Goal: Task Accomplishment & Management: Use online tool/utility

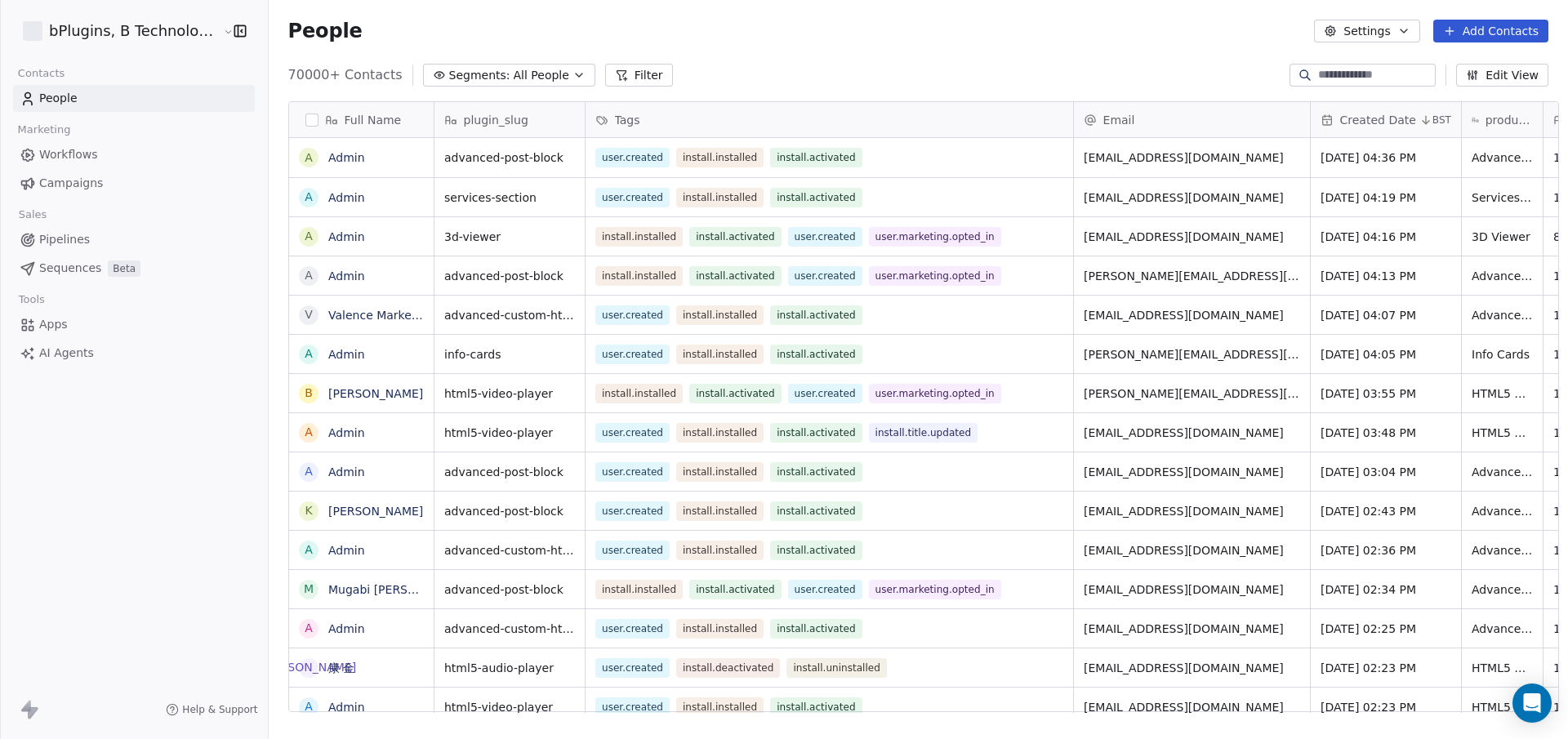
scroll to position [639, 1298]
click at [514, 71] on span "All People" at bounding box center [542, 75] width 56 height 17
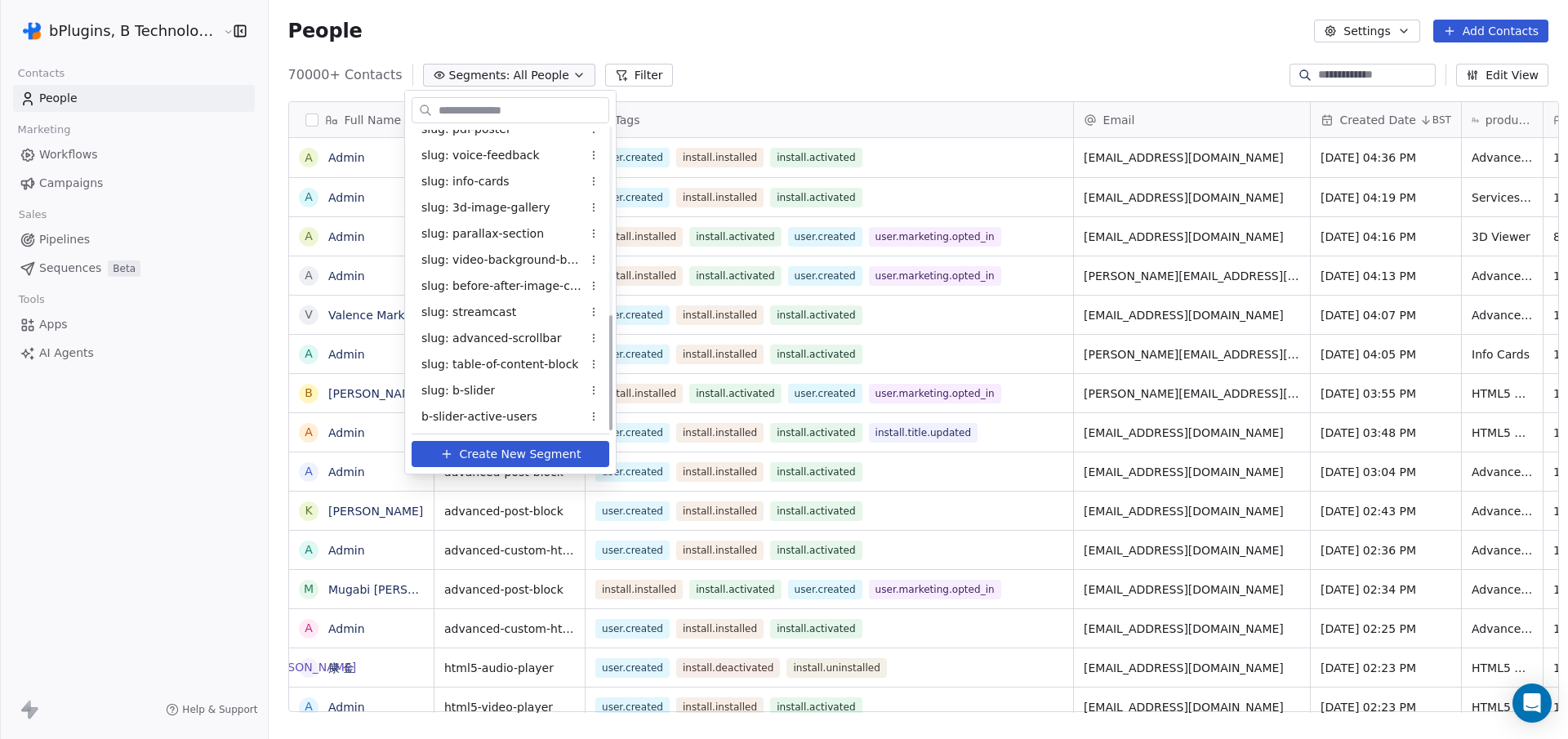
scroll to position [487, 0]
click at [475, 416] on span "pdfp-mig-bounced" at bounding box center [473, 415] width 105 height 17
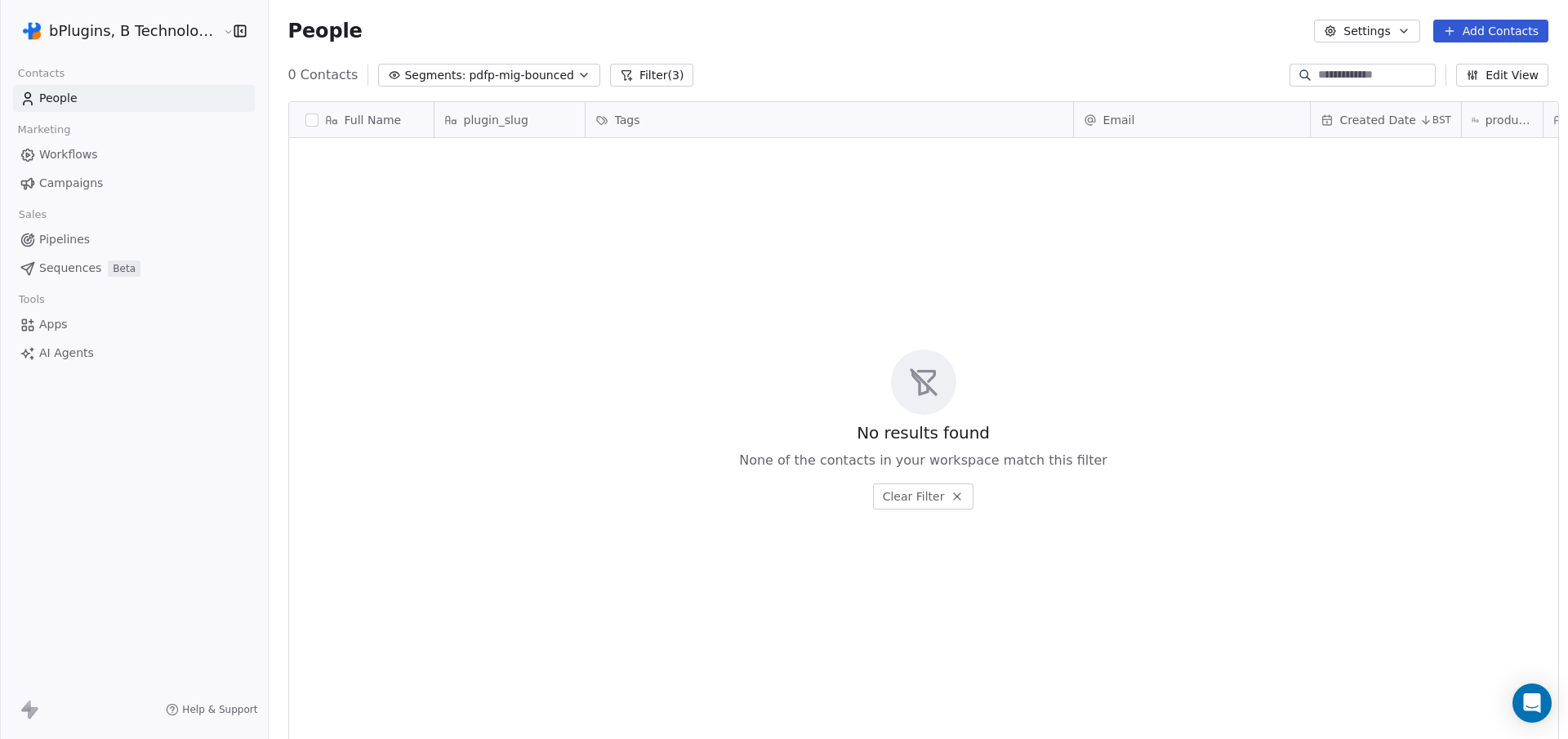
scroll to position [639, 1298]
click at [516, 76] on span "pdfp-mig-bounced" at bounding box center [520, 75] width 105 height 17
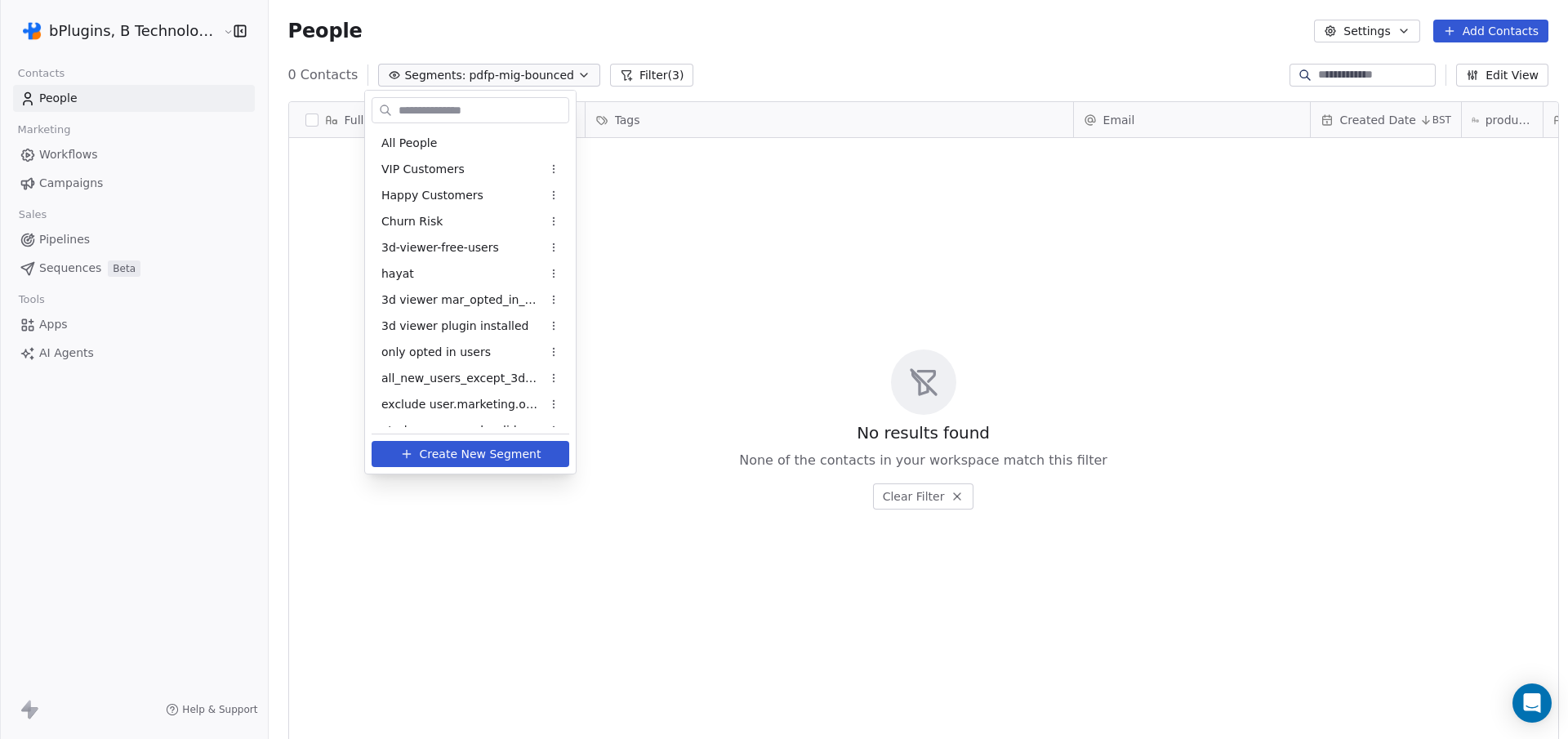
scroll to position [487, 0]
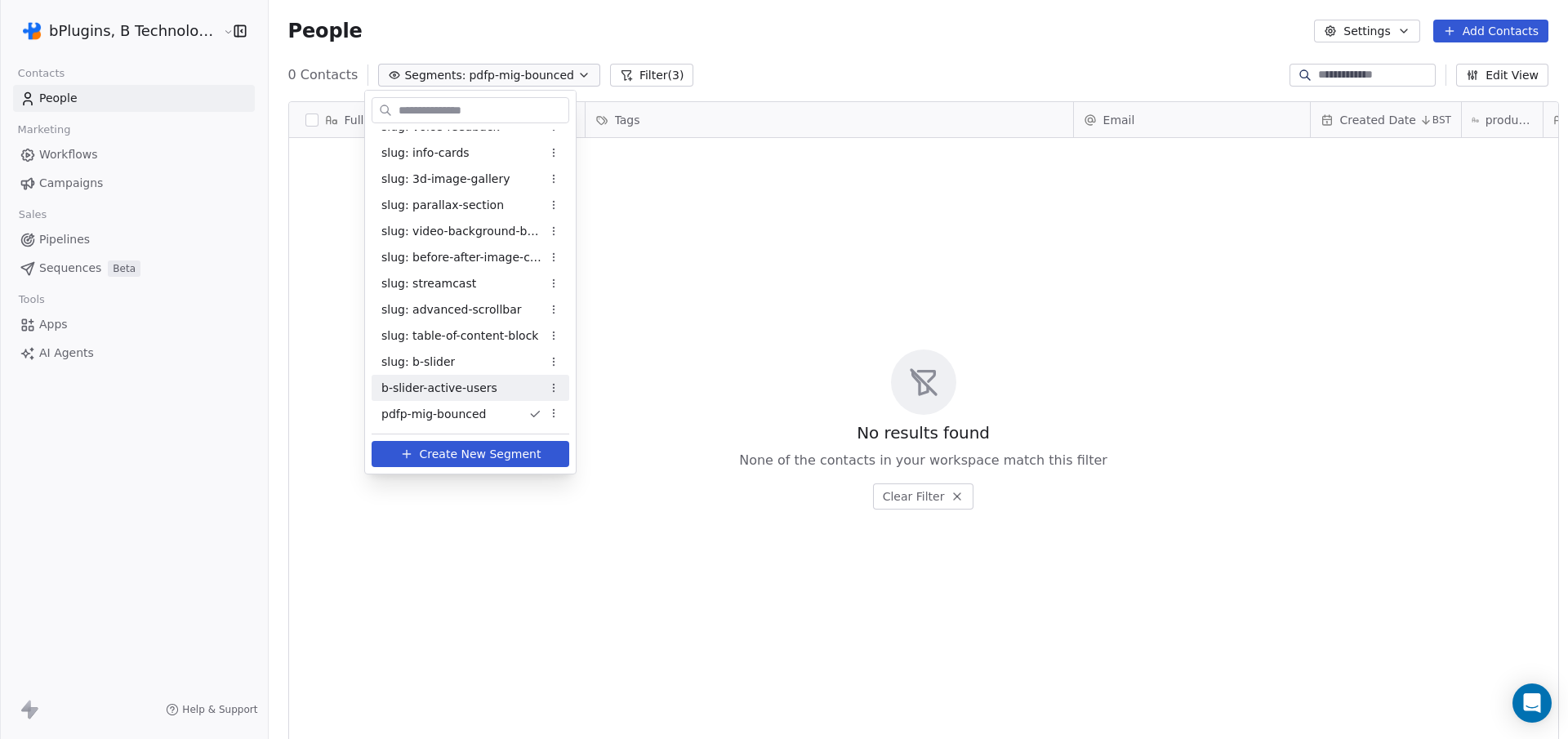
click at [500, 394] on div "b-slider-active-users" at bounding box center [470, 388] width 198 height 26
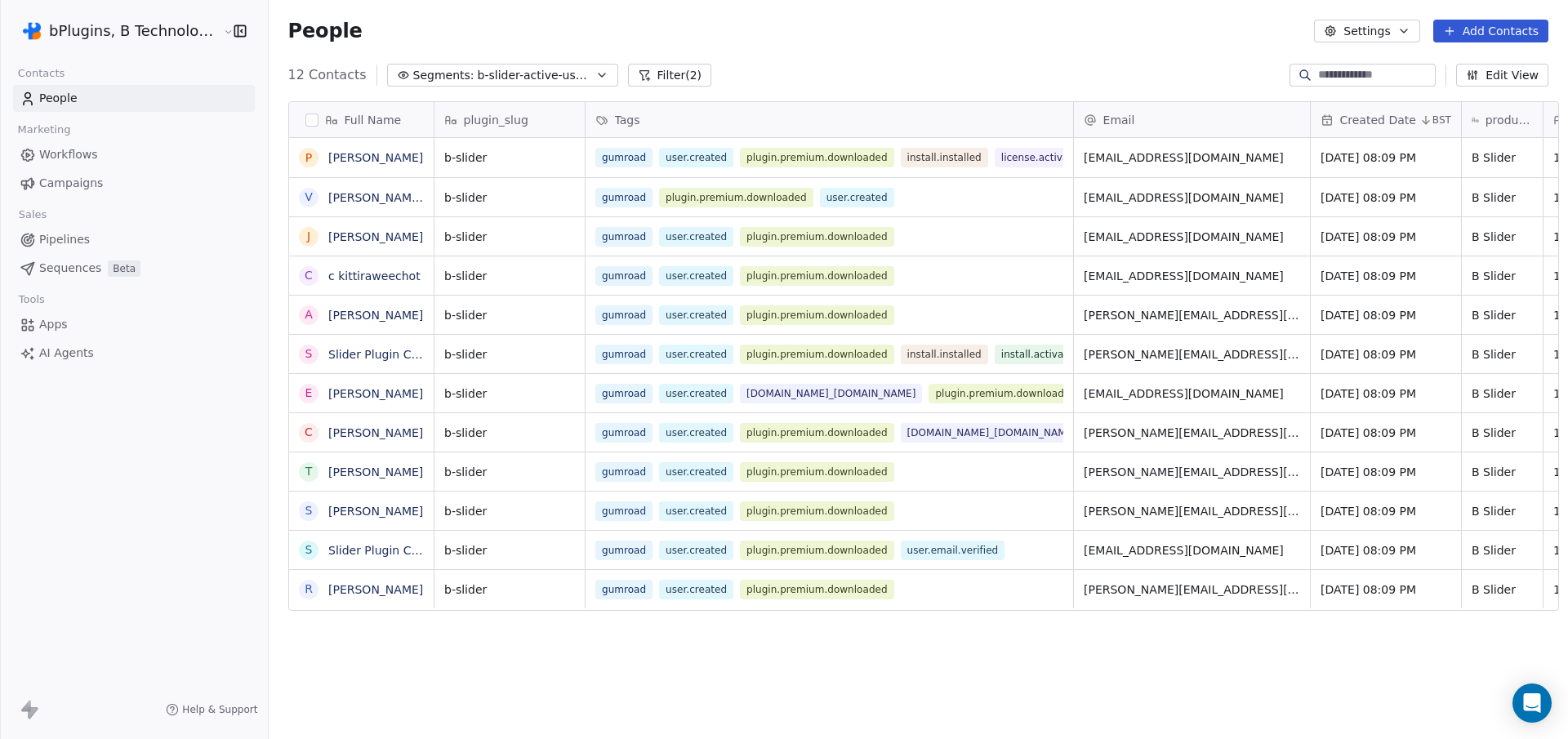
scroll to position [639, 1298]
click at [525, 77] on span "b-slider-active-users" at bounding box center [534, 75] width 114 height 17
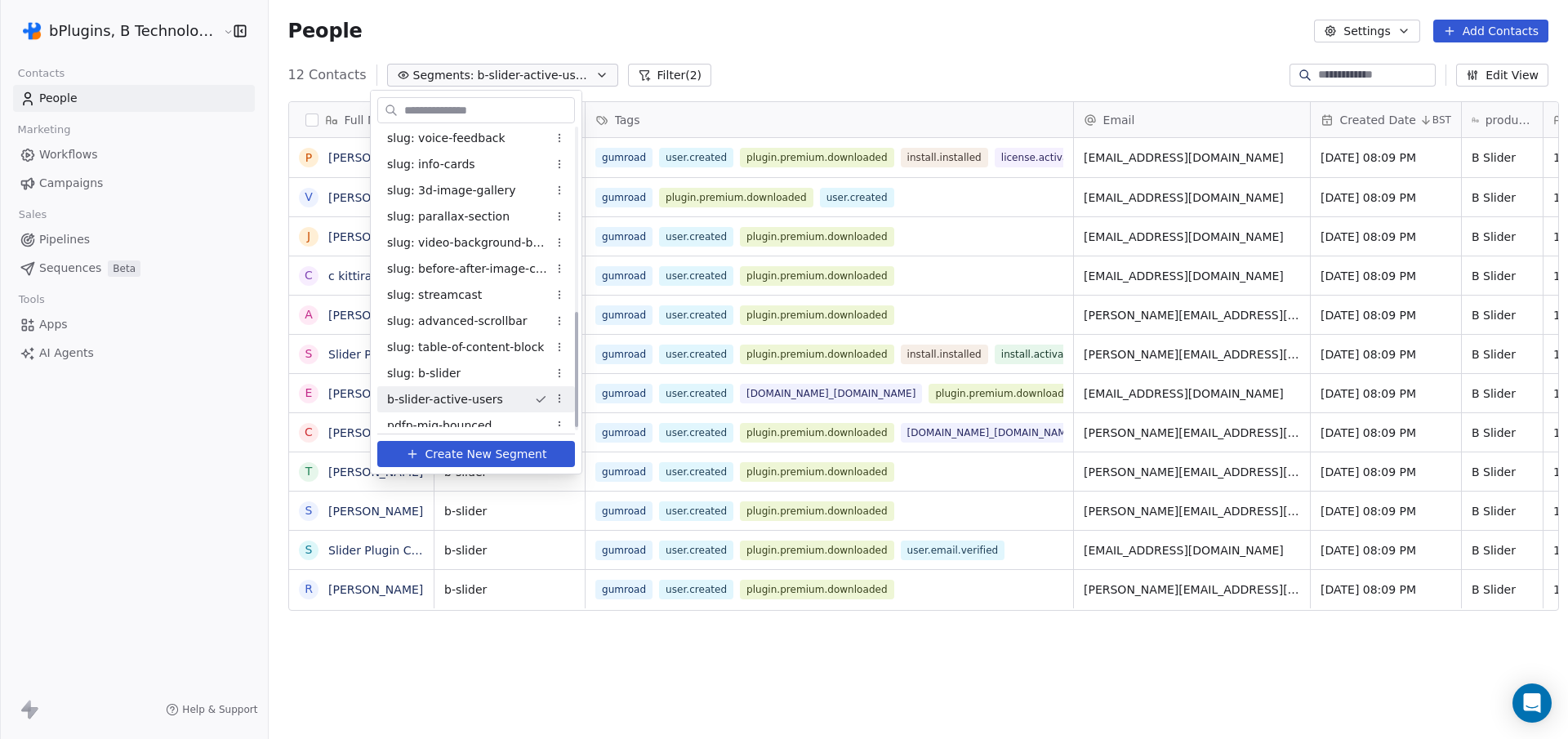
scroll to position [487, 0]
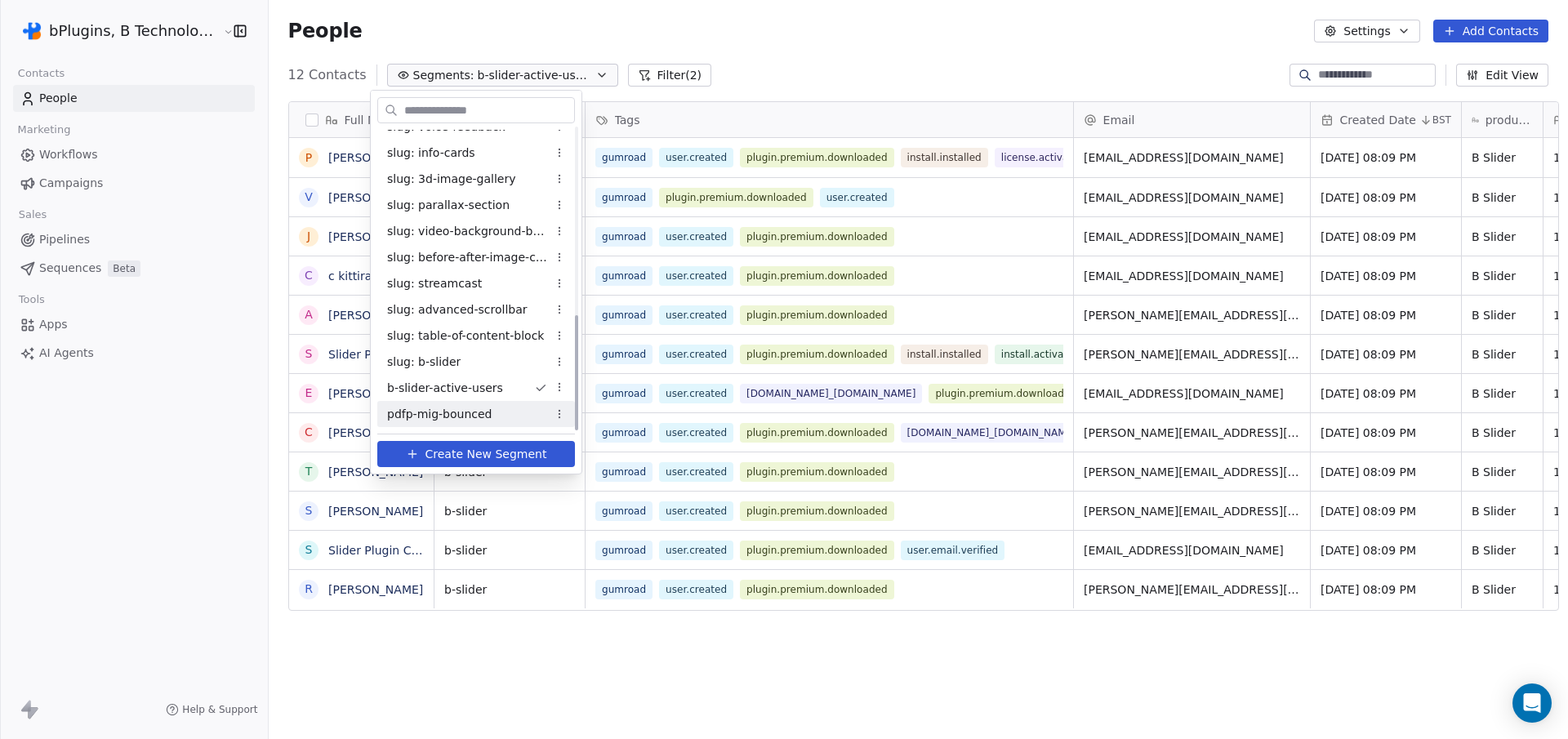
click at [455, 412] on span "pdfp-mig-bounced" at bounding box center [440, 415] width 105 height 17
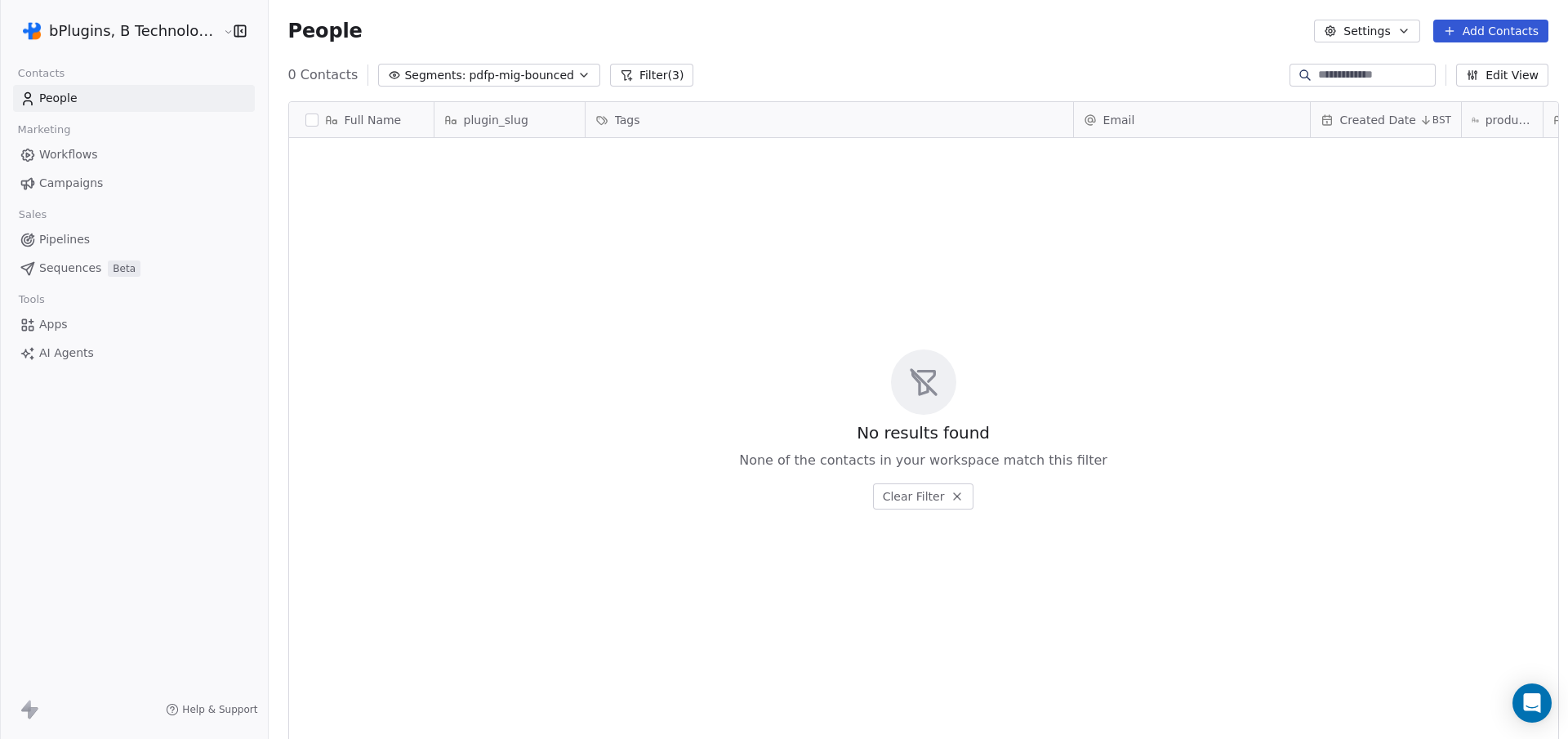
click at [913, 496] on button "Clear Filter" at bounding box center [923, 496] width 101 height 26
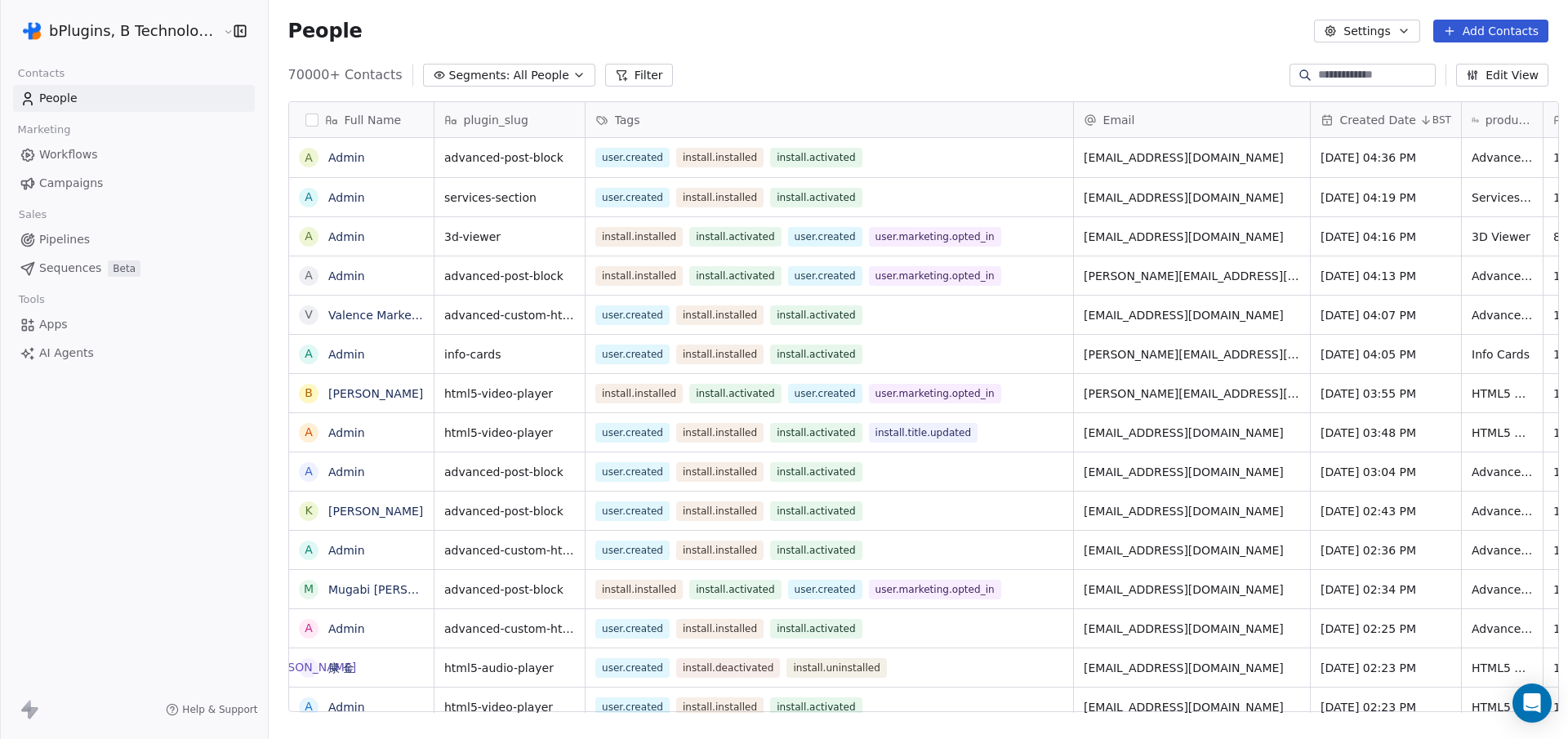
click at [514, 68] on span "All People" at bounding box center [542, 75] width 56 height 17
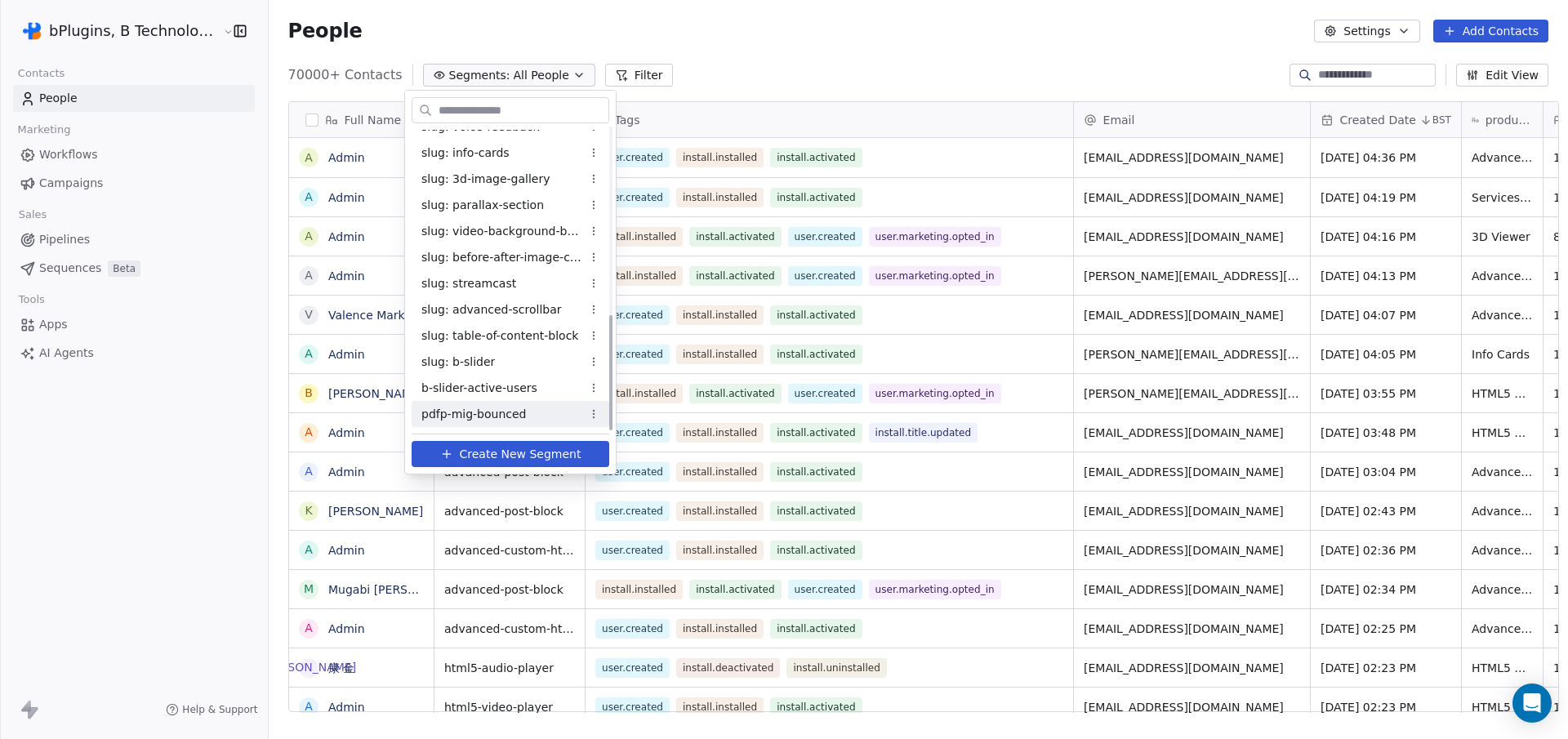
click at [494, 415] on span "pdfp-mig-bounced" at bounding box center [473, 415] width 105 height 17
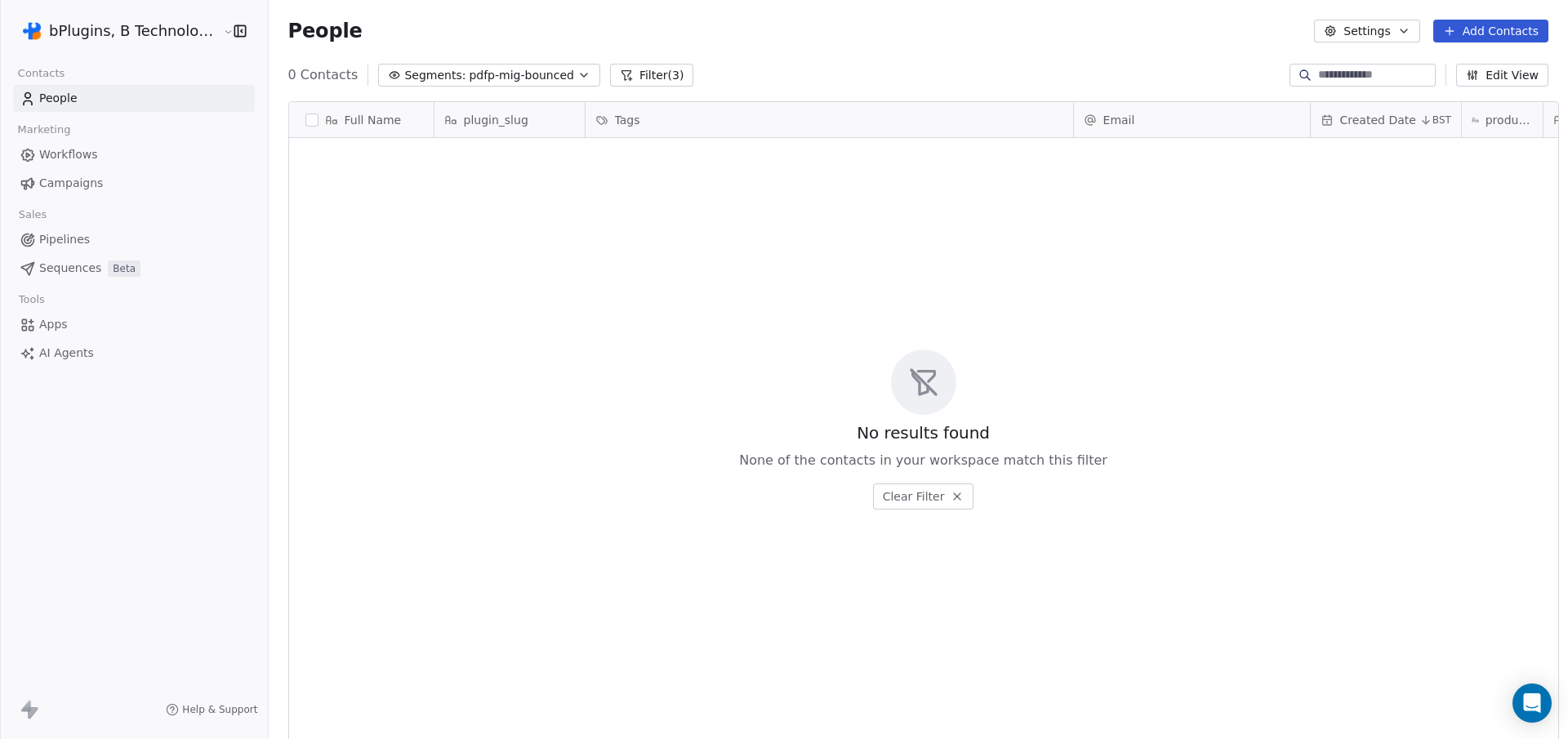
click at [479, 81] on span "pdfp-mig-bounced" at bounding box center [520, 75] width 105 height 17
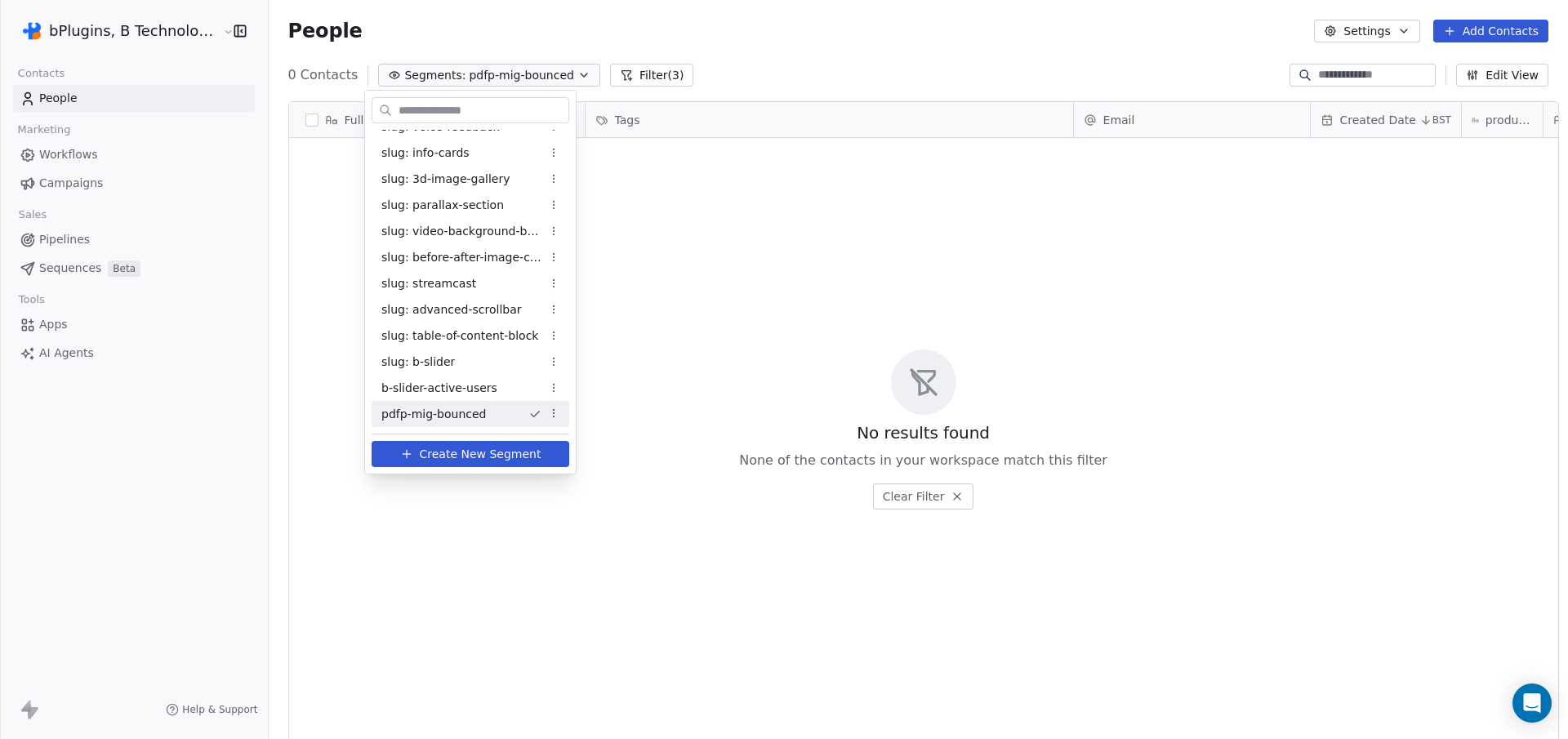
click at [458, 461] on span "Create New Segment" at bounding box center [481, 455] width 122 height 17
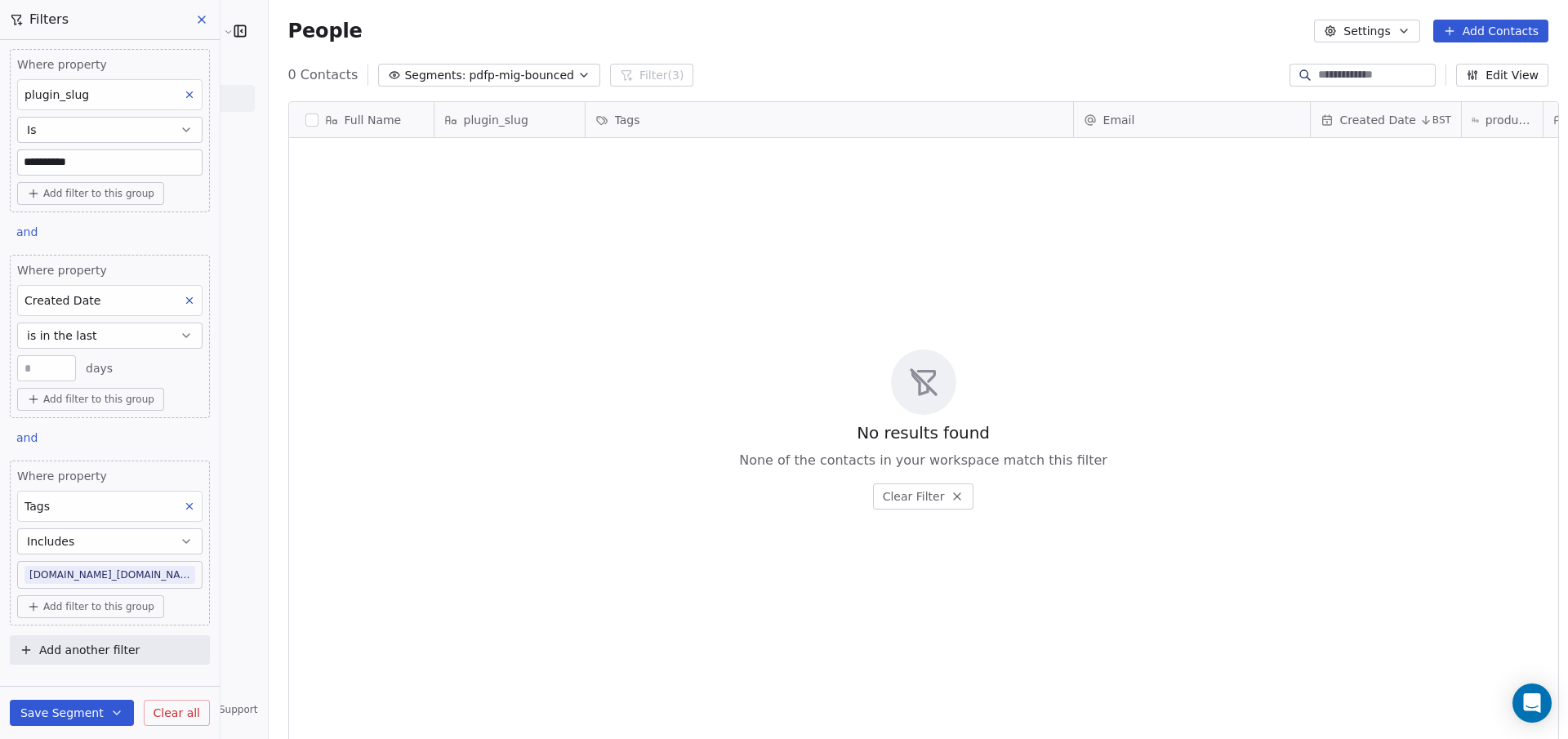
scroll to position [7, 0]
click at [184, 293] on icon at bounding box center [190, 297] width 11 height 11
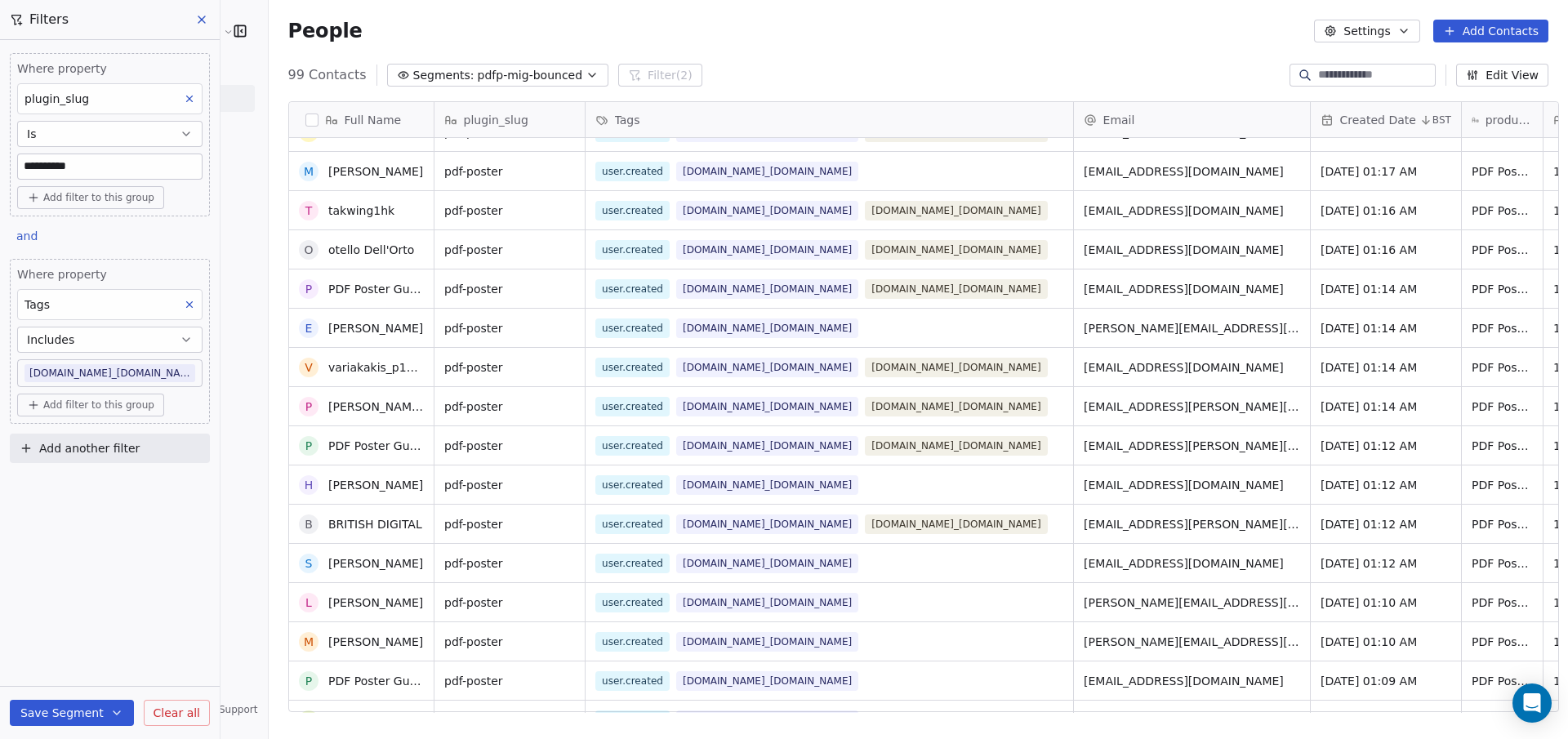
scroll to position [177, 0]
